Goal: Contribute content: Add original content to the website for others to see

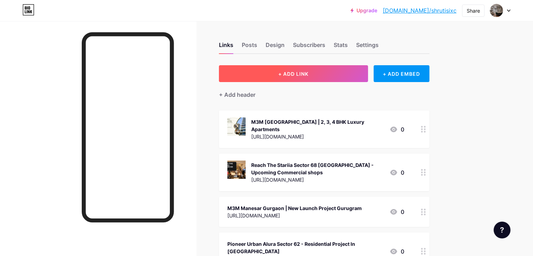
click at [291, 71] on button "+ ADD LINK" at bounding box center [293, 73] width 149 height 17
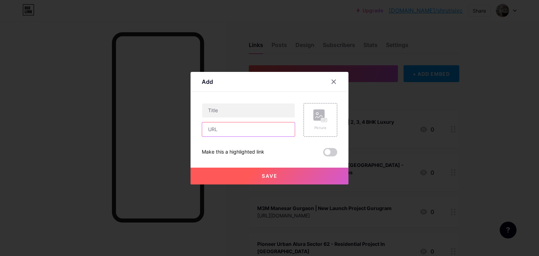
click at [228, 123] on input "text" at bounding box center [248, 130] width 93 height 14
paste input "[URL][DOMAIN_NAME]"
type input "[URL][DOMAIN_NAME]"
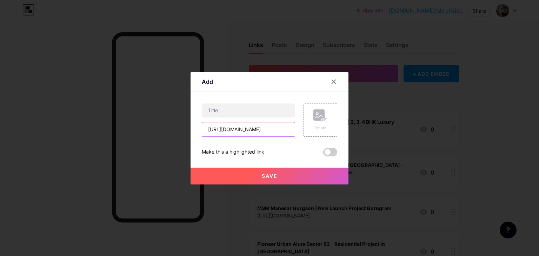
click at [222, 123] on input "[URL][DOMAIN_NAME]" at bounding box center [248, 130] width 93 height 14
click at [228, 111] on input "text" at bounding box center [248, 111] width 93 height 14
paste input "[GEOGRAPHIC_DATA] Sector 104 - New Residential project"
type input "[GEOGRAPHIC_DATA] Sector 104 - New Residential project"
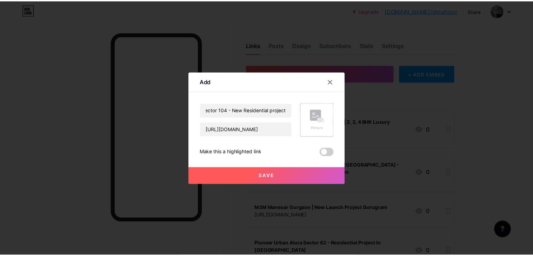
scroll to position [0, 0]
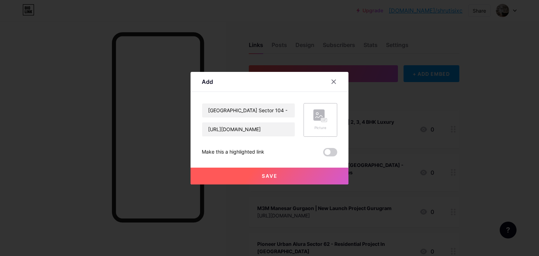
click at [317, 122] on icon at bounding box center [321, 116] width 14 height 13
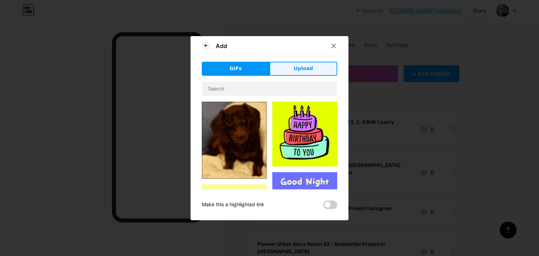
click at [281, 64] on button "Upload" at bounding box center [304, 69] width 68 height 14
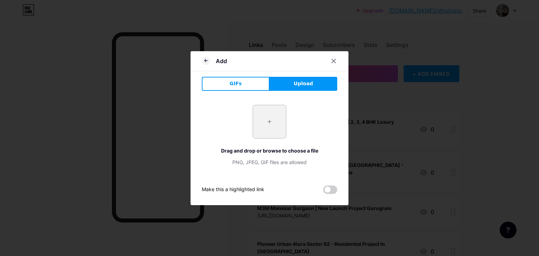
click at [264, 123] on input "file" at bounding box center [269, 121] width 33 height 33
type input "C:\fakepath\Satya Levante Residences Sector 104.png"
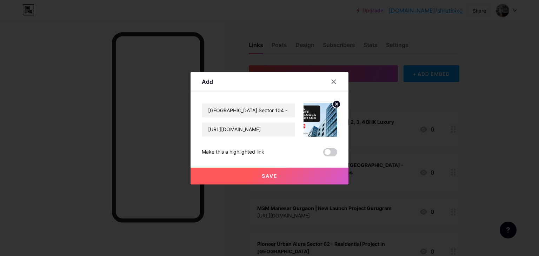
click at [310, 178] on button "Save" at bounding box center [270, 176] width 158 height 17
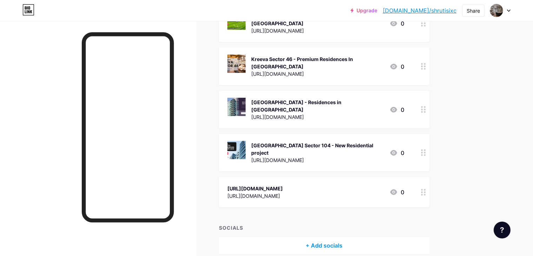
scroll to position [562, 0]
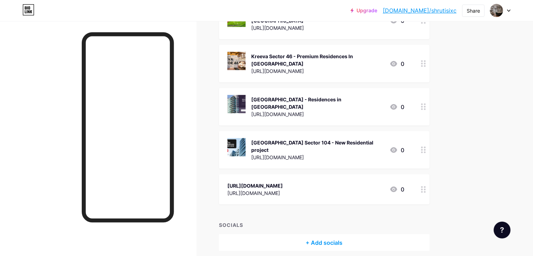
click at [284, 139] on div "[GEOGRAPHIC_DATA] Sector 104 - New Residential project" at bounding box center [317, 146] width 133 height 15
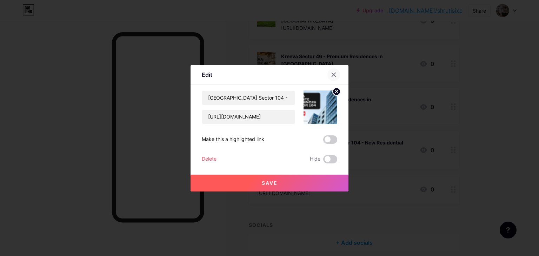
click at [332, 74] on icon at bounding box center [334, 75] width 6 height 6
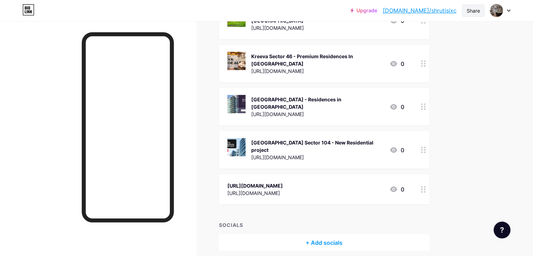
click at [474, 12] on div "Share" at bounding box center [473, 10] width 13 height 7
click at [428, 35] on div "Copy link" at bounding box center [432, 36] width 105 height 17
